Goal: Task Accomplishment & Management: Use online tool/utility

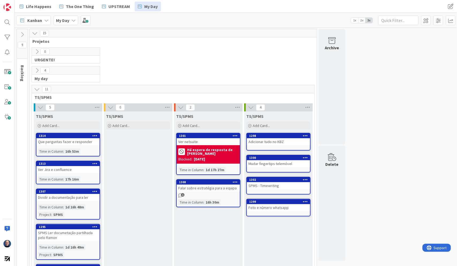
click at [22, 34] on icon at bounding box center [22, 35] width 6 height 6
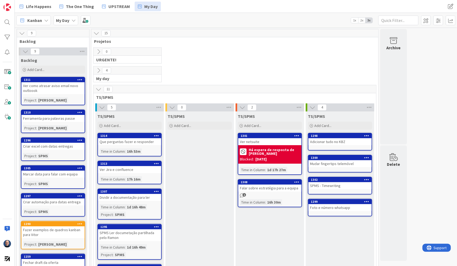
click at [98, 69] on icon at bounding box center [98, 70] width 6 height 6
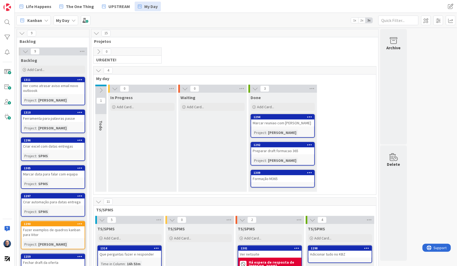
click at [99, 50] on icon at bounding box center [98, 52] width 6 height 6
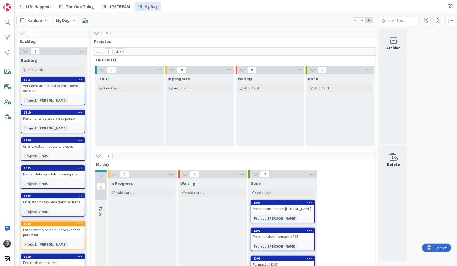
click at [101, 175] on icon at bounding box center [101, 176] width 6 height 6
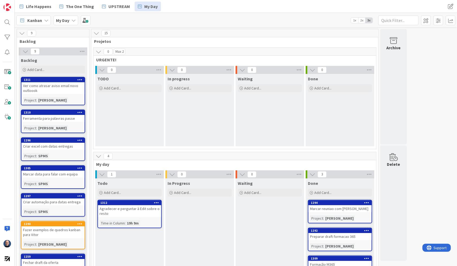
click at [97, 53] on icon at bounding box center [98, 52] width 6 height 6
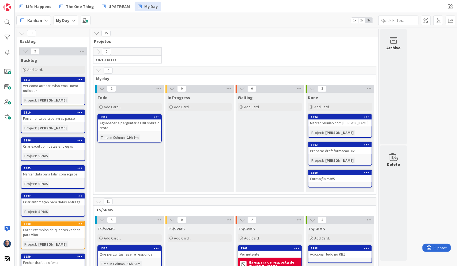
click at [99, 71] on icon at bounding box center [98, 70] width 6 height 6
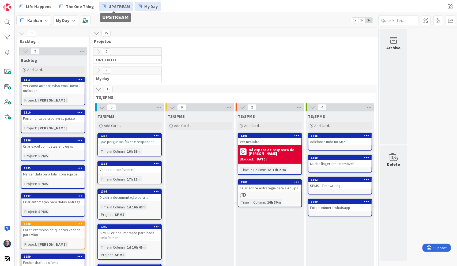
click at [118, 5] on span "UPSTREAM" at bounding box center [118, 6] width 21 height 6
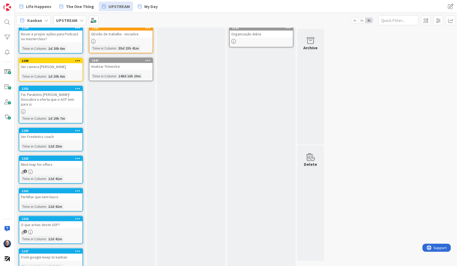
scroll to position [114, 0]
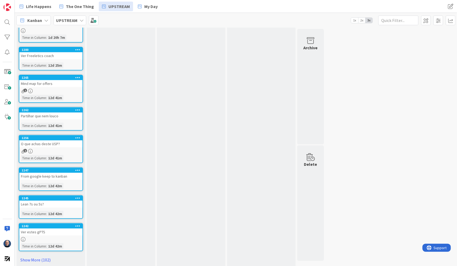
drag, startPoint x: 40, startPoint y: 254, endPoint x: 43, endPoint y: 250, distance: 5.7
click at [40, 255] on link "Show More (102)" at bounding box center [51, 259] width 64 height 9
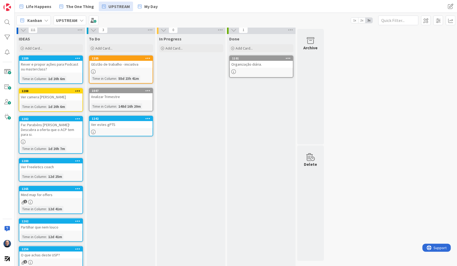
scroll to position [0, 0]
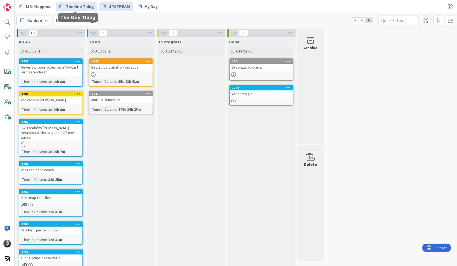
click at [83, 5] on span "The One Thing" at bounding box center [80, 6] width 28 height 6
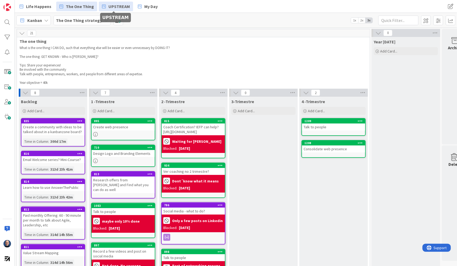
click at [123, 7] on span "UPSTREAM" at bounding box center [118, 6] width 21 height 6
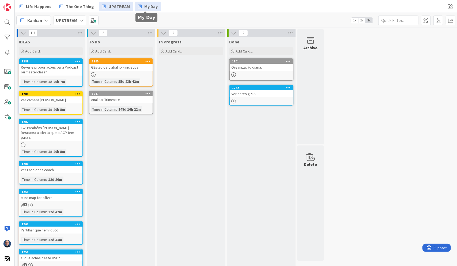
click at [144, 7] on span "My Day" at bounding box center [150, 6] width 13 height 6
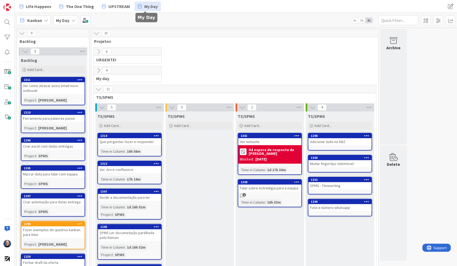
click at [100, 70] on icon at bounding box center [98, 70] width 6 height 6
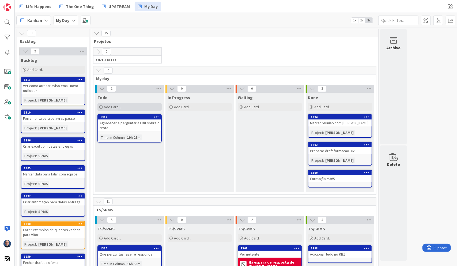
click at [120, 104] on span "Add Card..." at bounding box center [112, 106] width 17 height 5
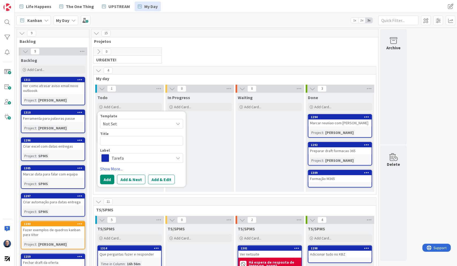
type textarea "x"
type textarea "E"
type textarea "x"
type textarea "Ev"
type textarea "x"
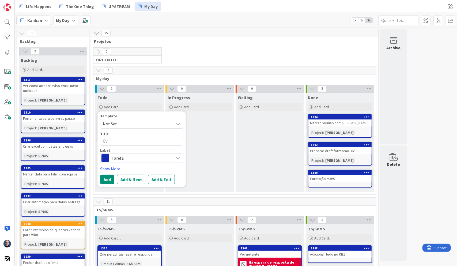
type textarea "Evn"
type textarea "x"
type textarea "Evni"
type textarea "x"
type textarea "Evnia"
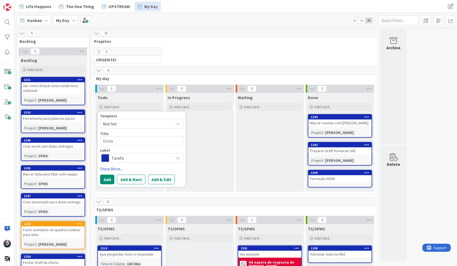
type textarea "x"
type textarea "Evniar"
type textarea "x"
type textarea "Evniar"
type textarea "x"
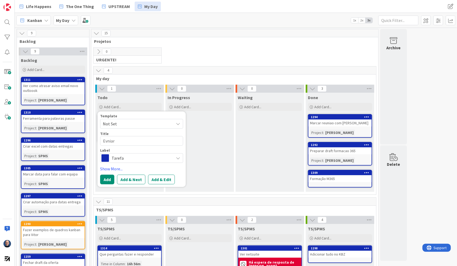
type textarea "Evniar l"
type textarea "x"
type textarea "Evniar lo"
type textarea "x"
type textarea "Evniar l"
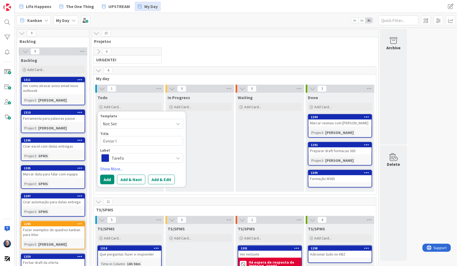
type textarea "x"
type textarea "Evniar"
type textarea "x"
type textarea "Evniar"
type textarea "x"
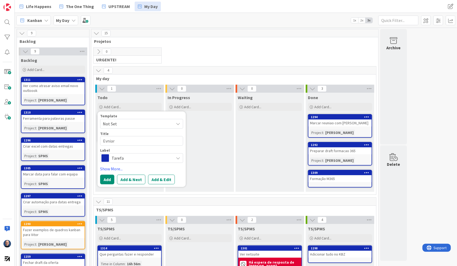
type textarea "Evnia"
type textarea "x"
type textarea "Evni"
type textarea "x"
type textarea "Evn"
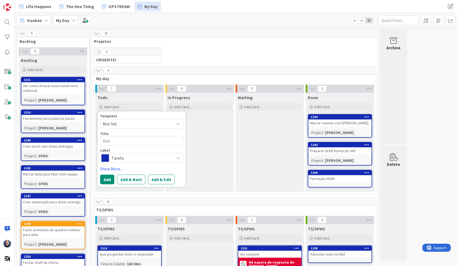
type textarea "x"
type textarea "Ev"
type textarea "x"
type textarea "E"
type textarea "x"
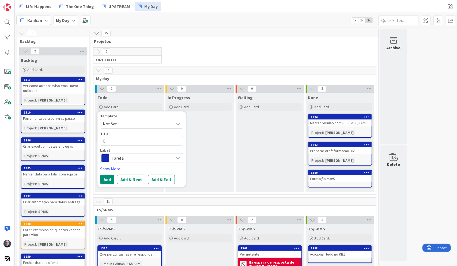
type textarea "En"
type textarea "x"
type textarea "Env"
type textarea "x"
type textarea "Envi"
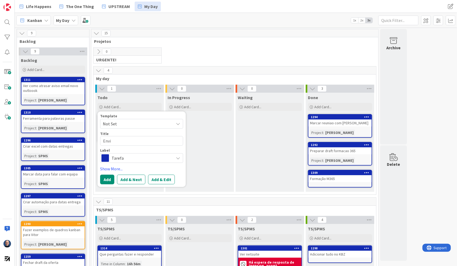
type textarea "x"
type textarea "Envia"
type textarea "x"
type textarea "Enviar"
type textarea "x"
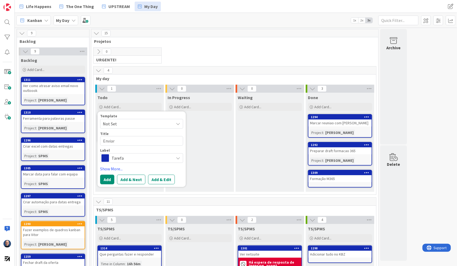
type textarea "Enviar l"
type textarea "x"
type textarea "Enviar li"
type textarea "x"
type textarea "Enviar lin"
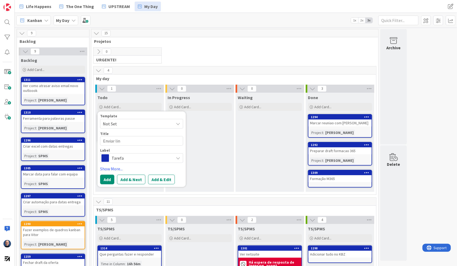
type textarea "x"
type textarea "Enviar links"
type textarea "x"
type textarea "Enviar links"
type textarea "x"
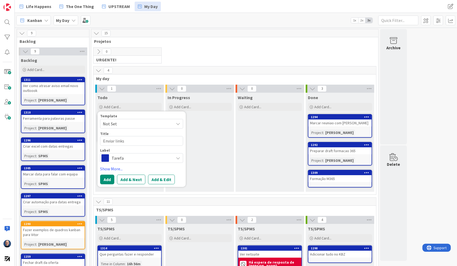
type textarea "Enviar links p"
type textarea "x"
type textarea "Enviar links pa"
type textarea "x"
type textarea "Enviar links para"
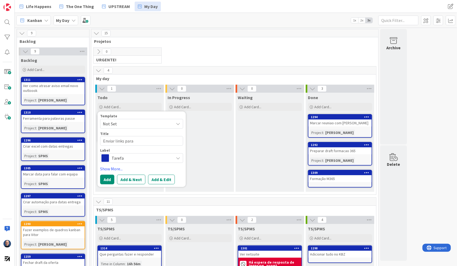
type textarea "x"
type textarea "Enviar links para"
type textarea "x"
type textarea "Enviar links para C"
type textarea "x"
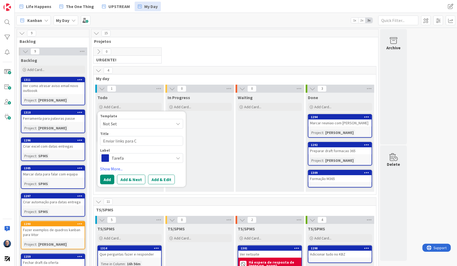
type textarea "Enviar links para Ca"
type textarea "x"
type textarea "Enviar links para Car"
type textarea "x"
type textarea "Enviar links para [PERSON_NAME]"
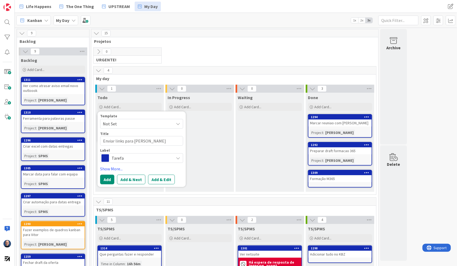
type textarea "x"
type textarea "Enviar links para [PERSON_NAME]"
type textarea "x"
type textarea "Enviar links para [PERSON_NAME]"
type textarea "x"
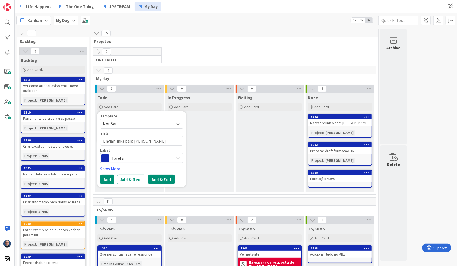
type textarea "Enviar links para [PERSON_NAME]"
click at [165, 177] on button "Add & Edit" at bounding box center [161, 179] width 27 height 10
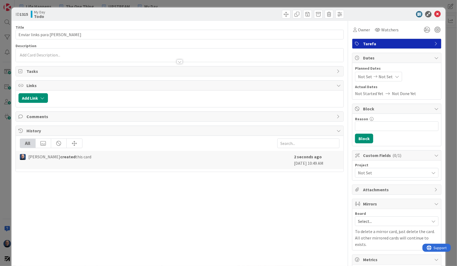
click at [178, 60] on div at bounding box center [180, 61] width 6 height 4
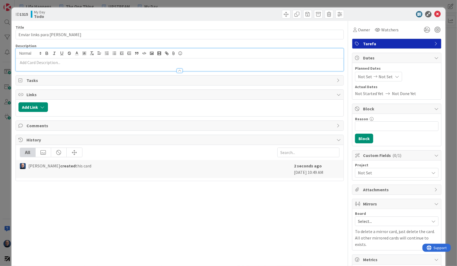
click at [178, 61] on p at bounding box center [179, 62] width 322 height 6
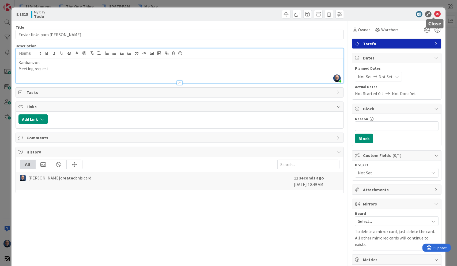
click at [435, 13] on icon at bounding box center [437, 14] width 6 height 6
